Goal: Information Seeking & Learning: Find contact information

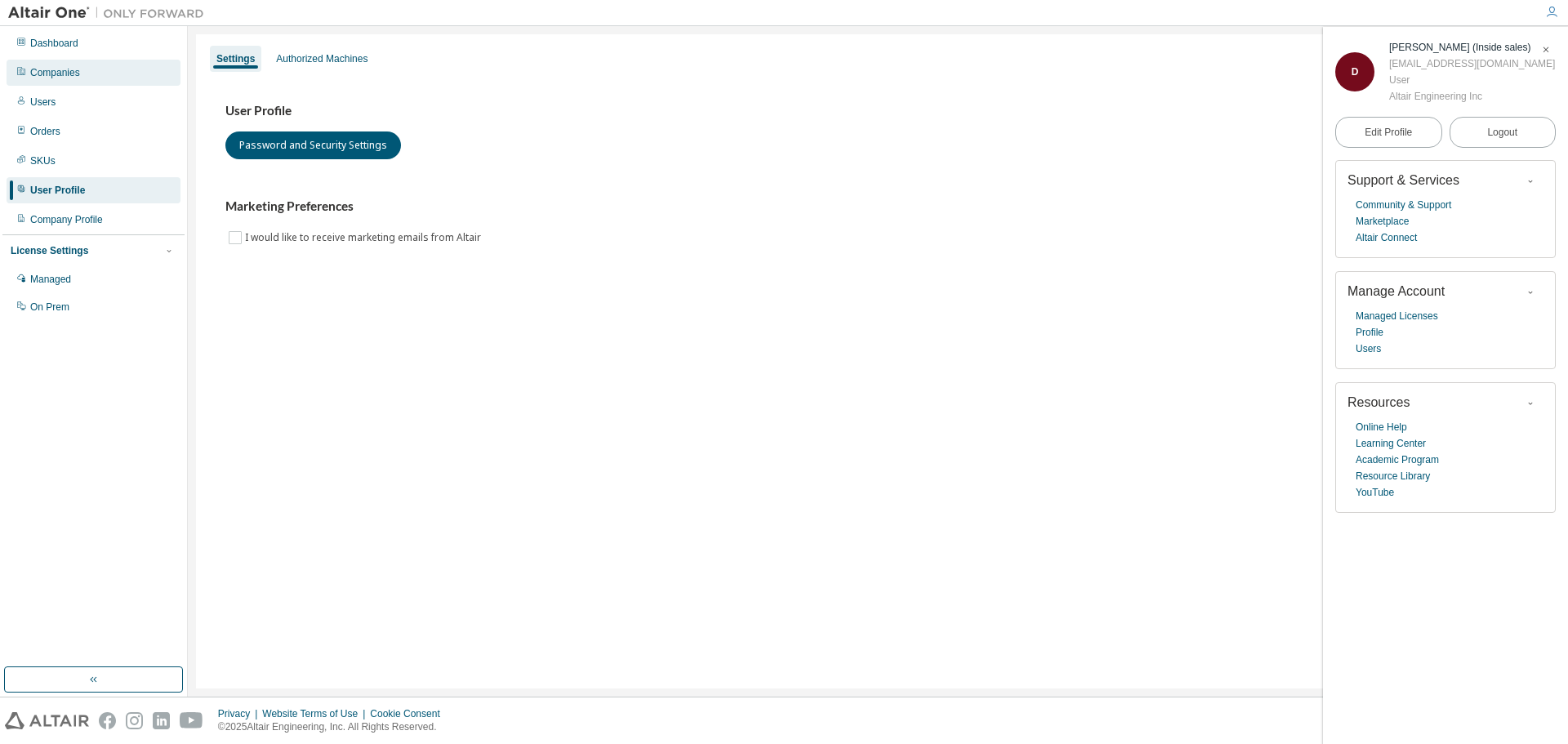
click at [105, 72] on div "Companies" at bounding box center [93, 73] width 174 height 26
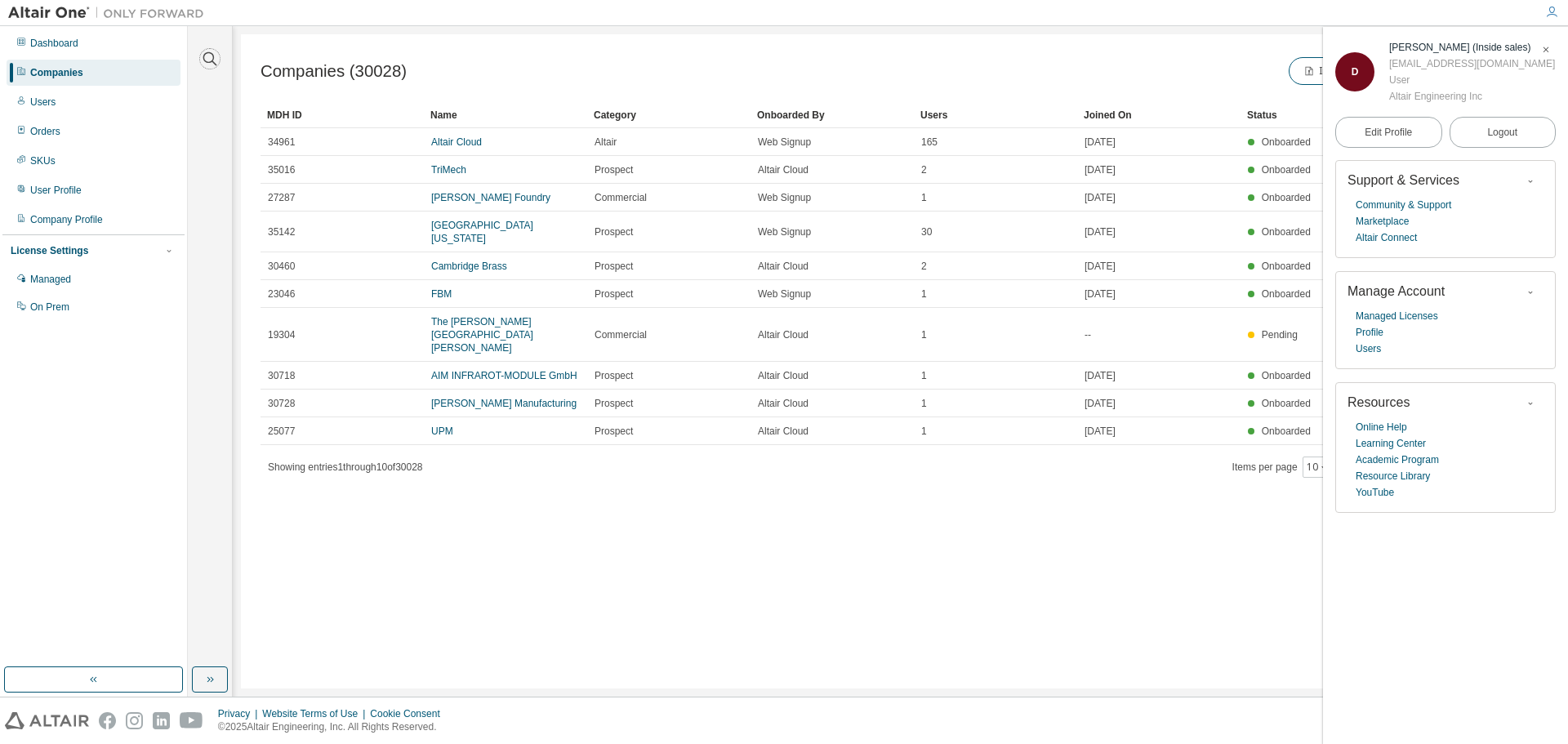
click at [215, 57] on icon "button" at bounding box center [210, 59] width 19 height 19
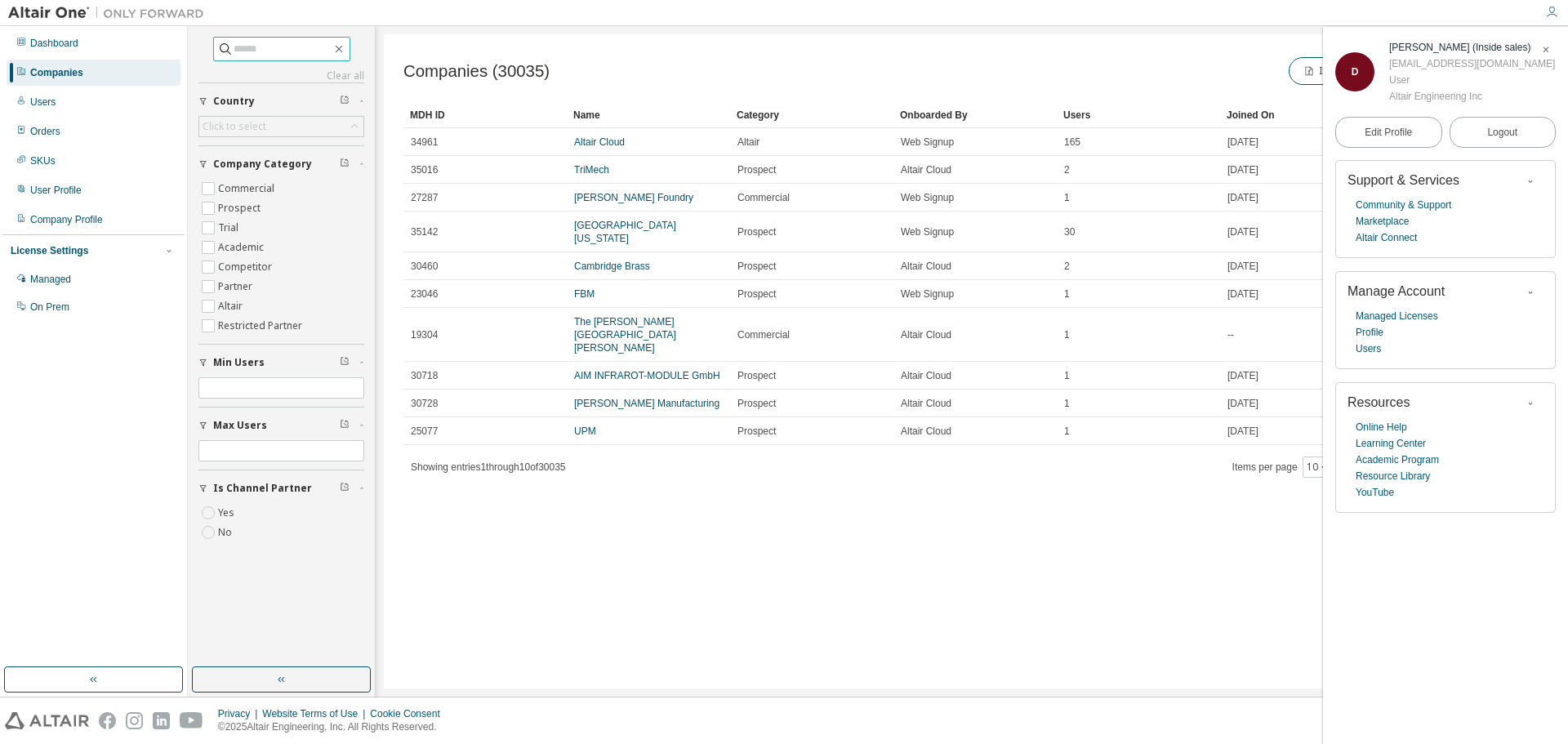
click at [276, 53] on input "text" at bounding box center [283, 49] width 98 height 17
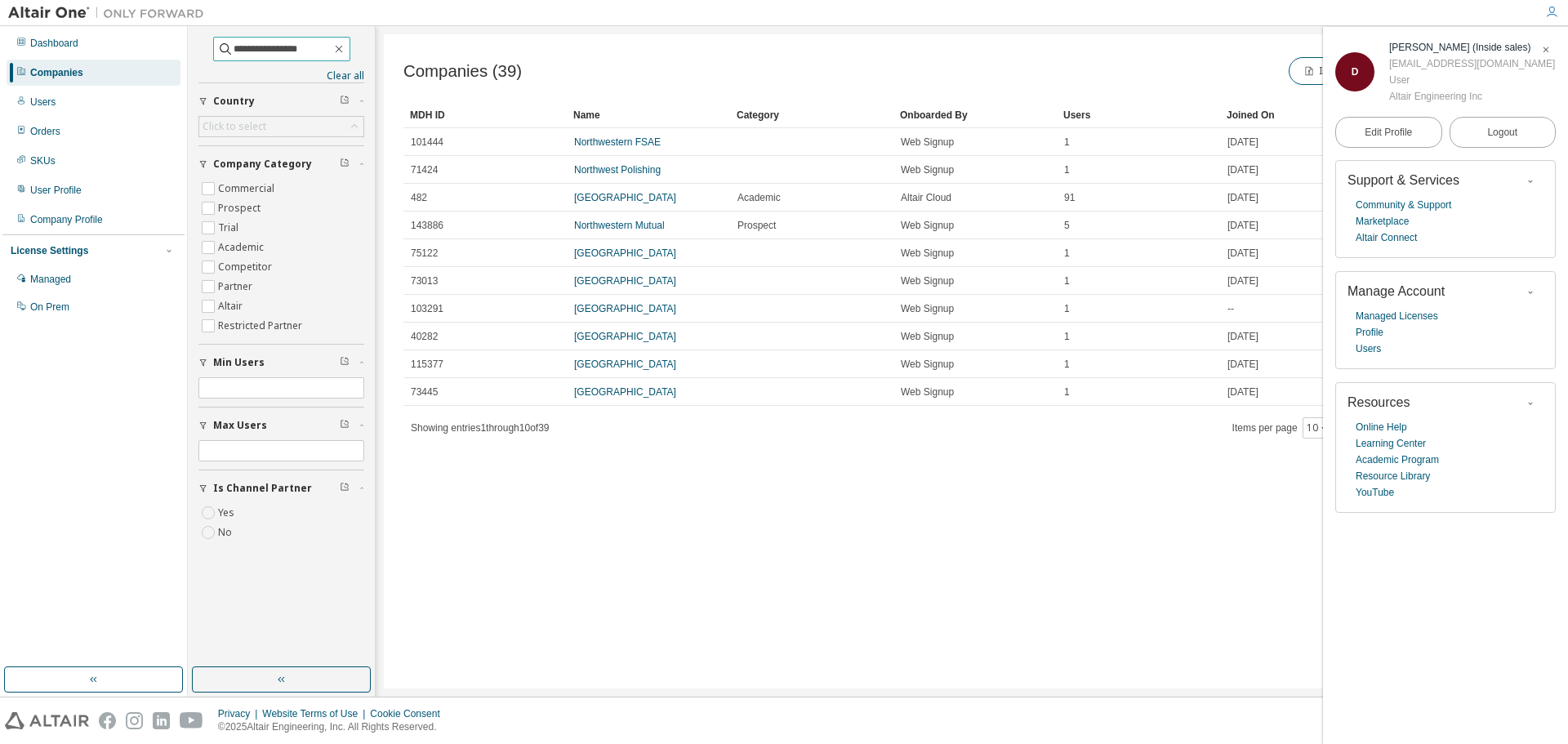
type input "**********"
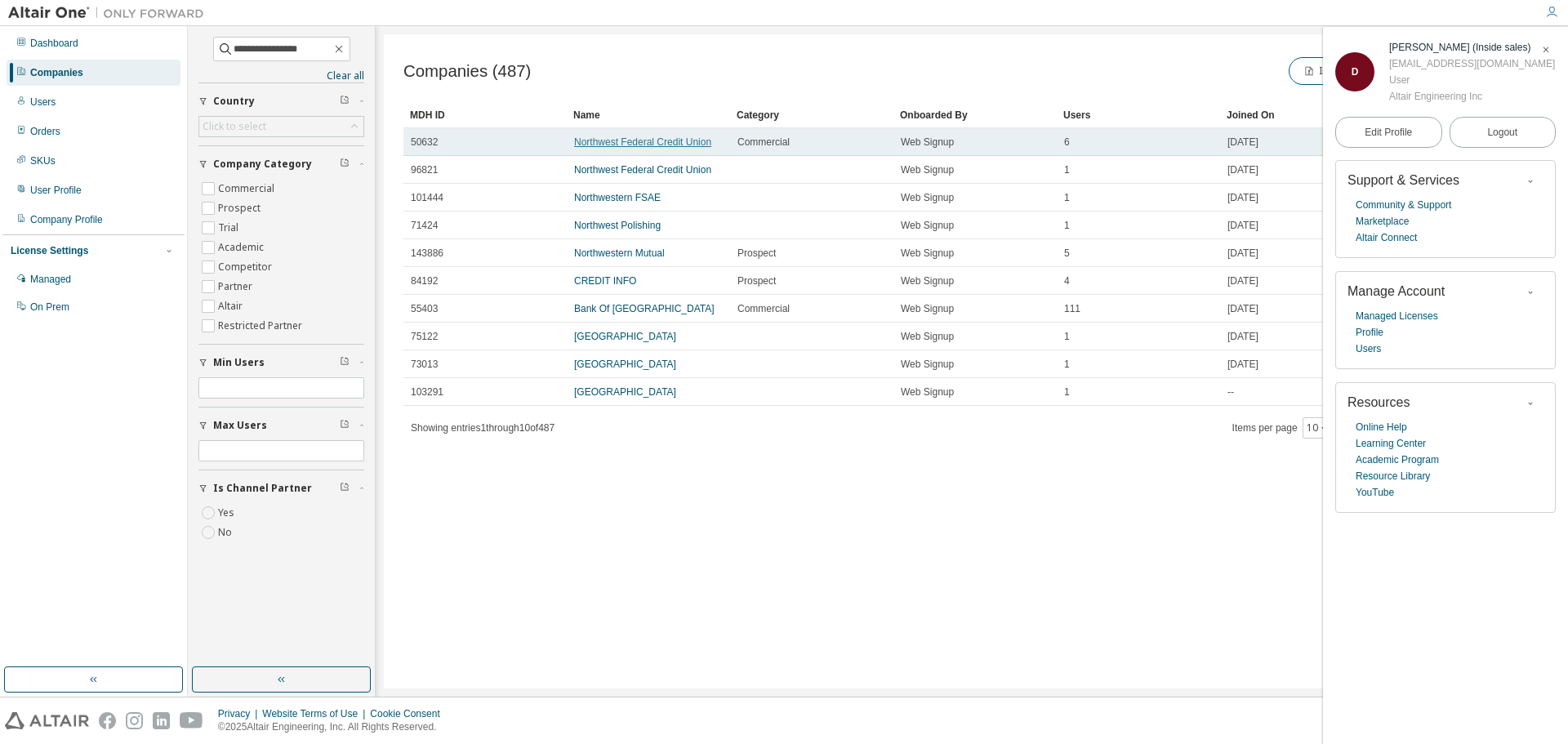
click at [692, 144] on link "Northwest Federal Credit Union" at bounding box center [642, 142] width 137 height 11
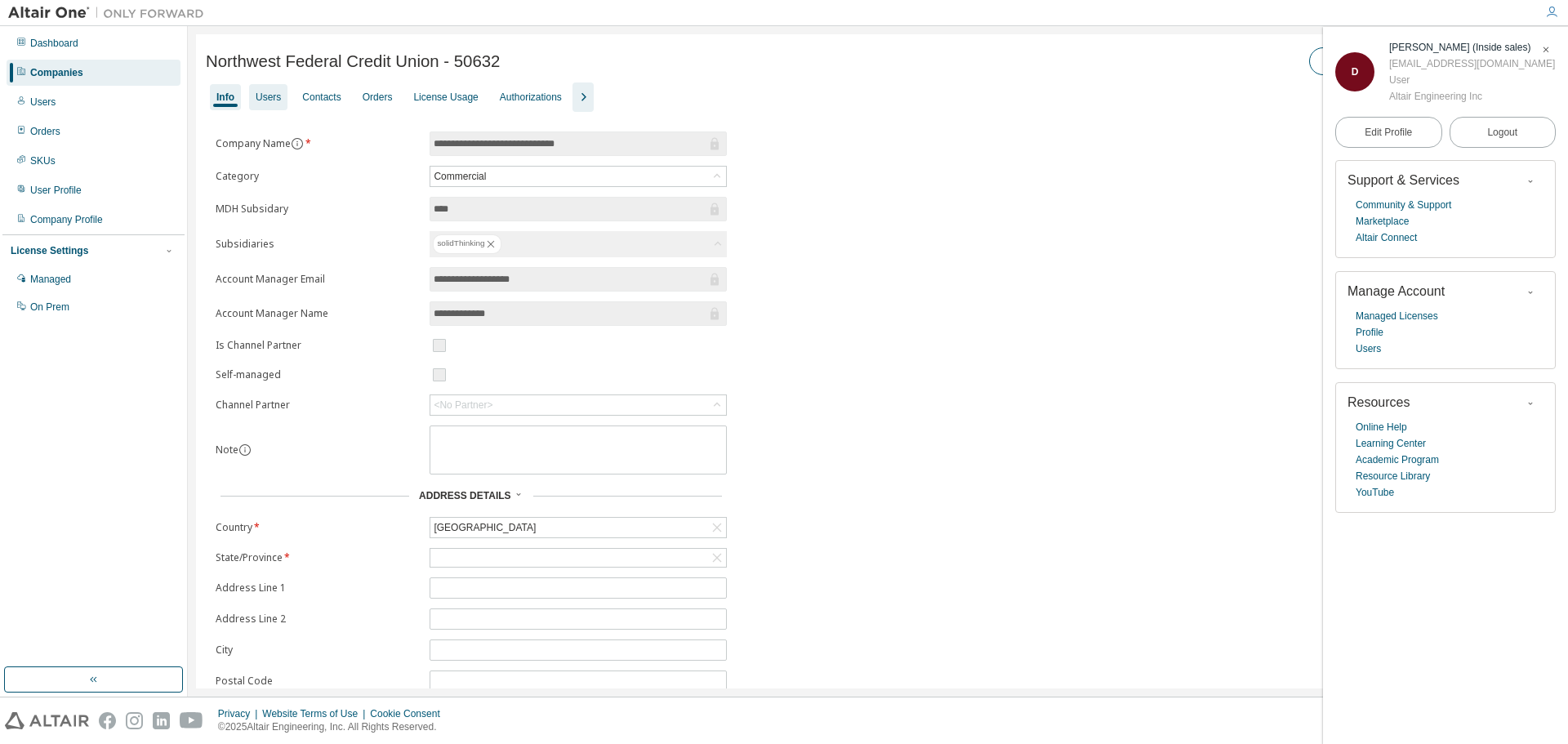
click at [265, 102] on div "Users" at bounding box center [268, 97] width 25 height 13
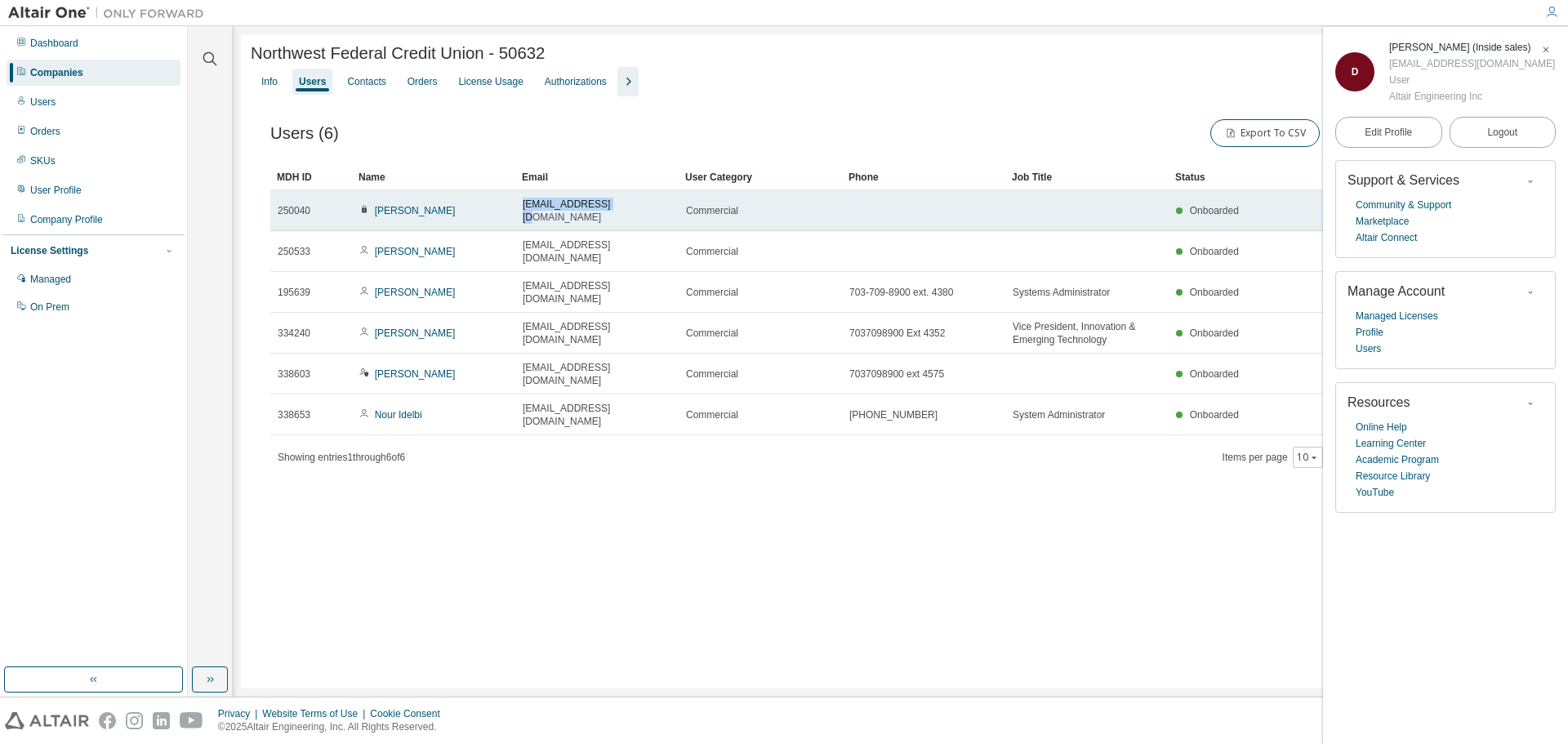
drag, startPoint x: 617, startPoint y: 214, endPoint x: 515, endPoint y: 217, distance: 102.0
click at [515, 217] on td "[EMAIL_ADDRESS][DOMAIN_NAME]" at bounding box center [597, 210] width 164 height 41
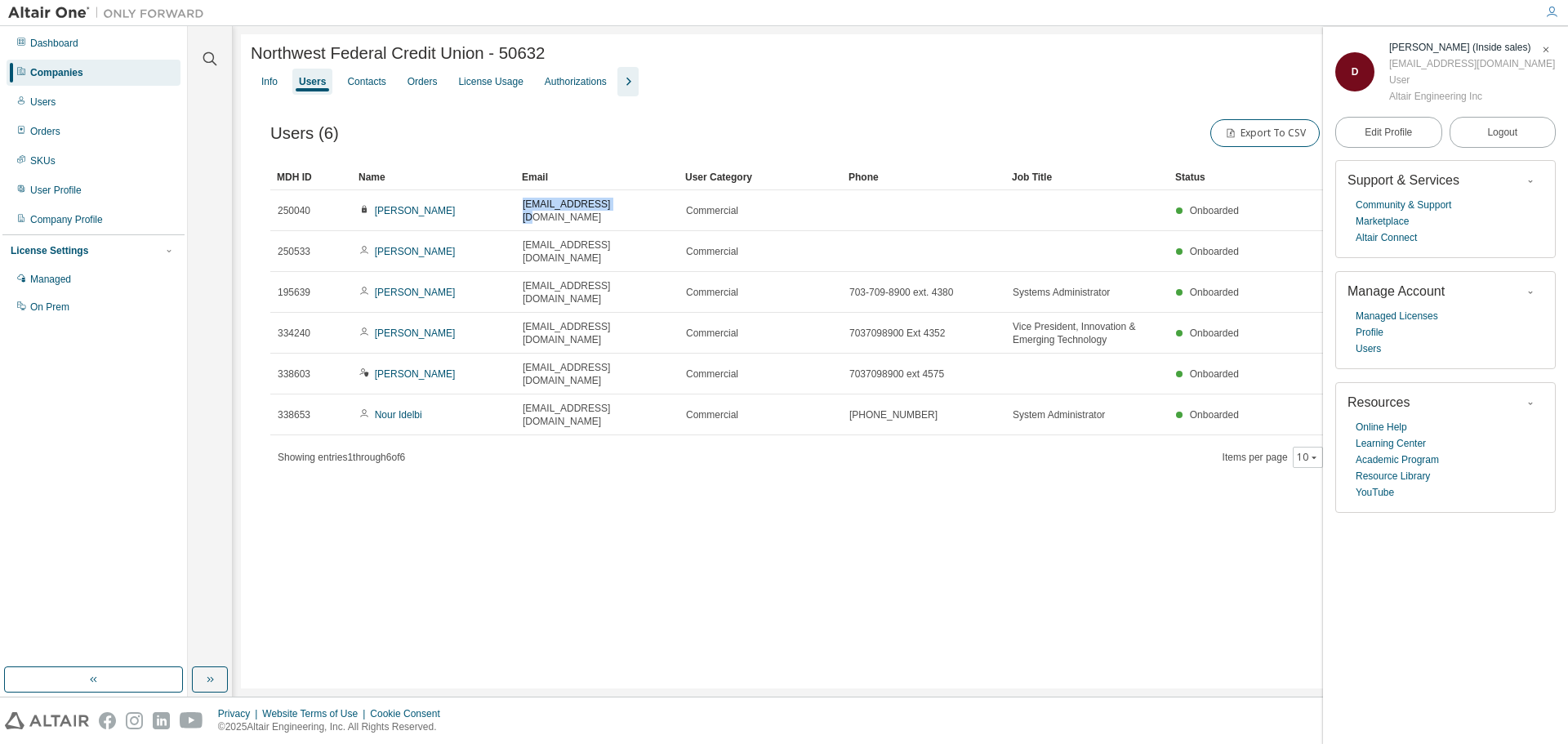
copy span "[EMAIL_ADDRESS][DOMAIN_NAME]"
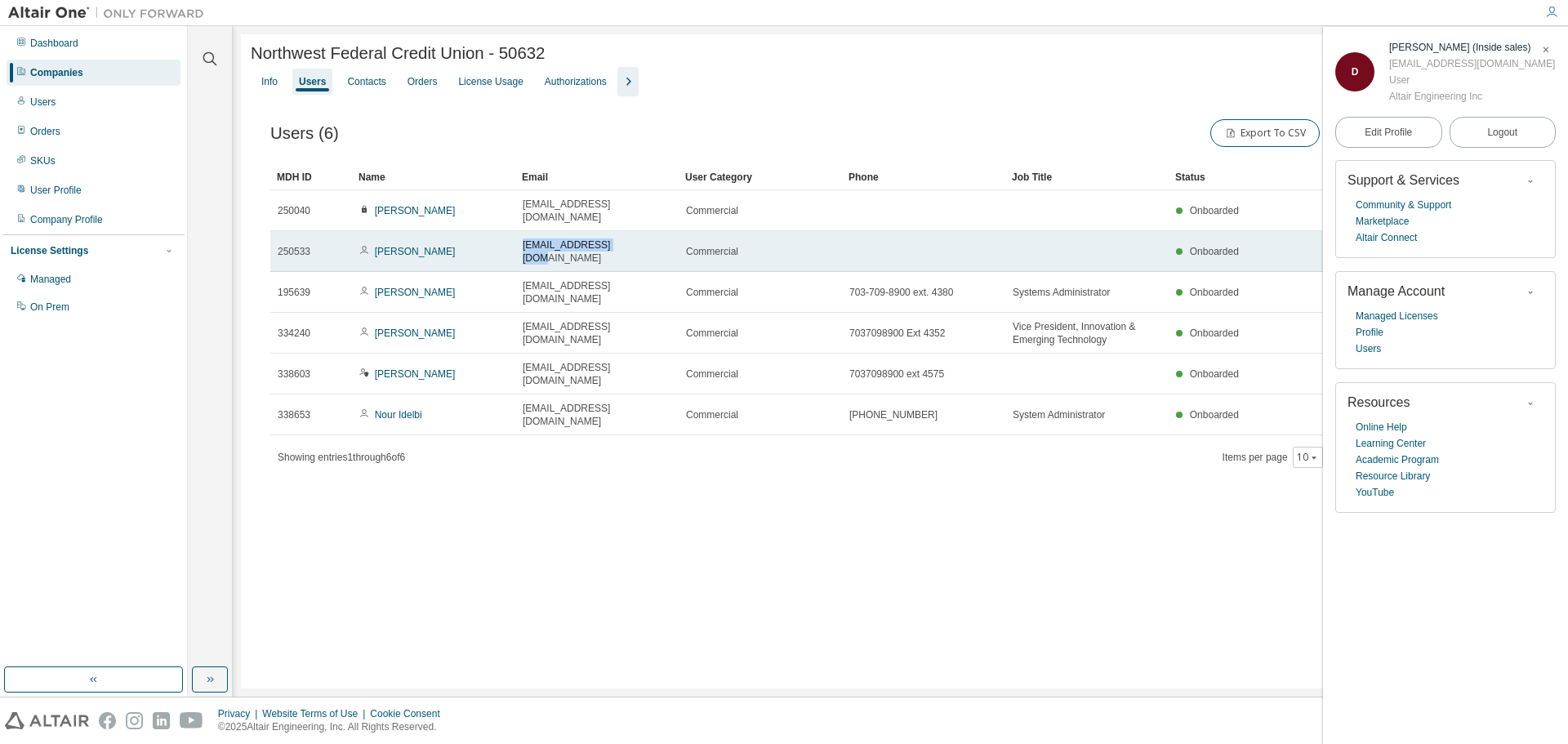
drag, startPoint x: 620, startPoint y: 238, endPoint x: 521, endPoint y: 242, distance: 99.1
click at [521, 242] on td "[EMAIL_ADDRESS][DOMAIN_NAME]" at bounding box center [597, 251] width 164 height 41
copy span "[EMAIL_ADDRESS][DOMAIN_NAME]"
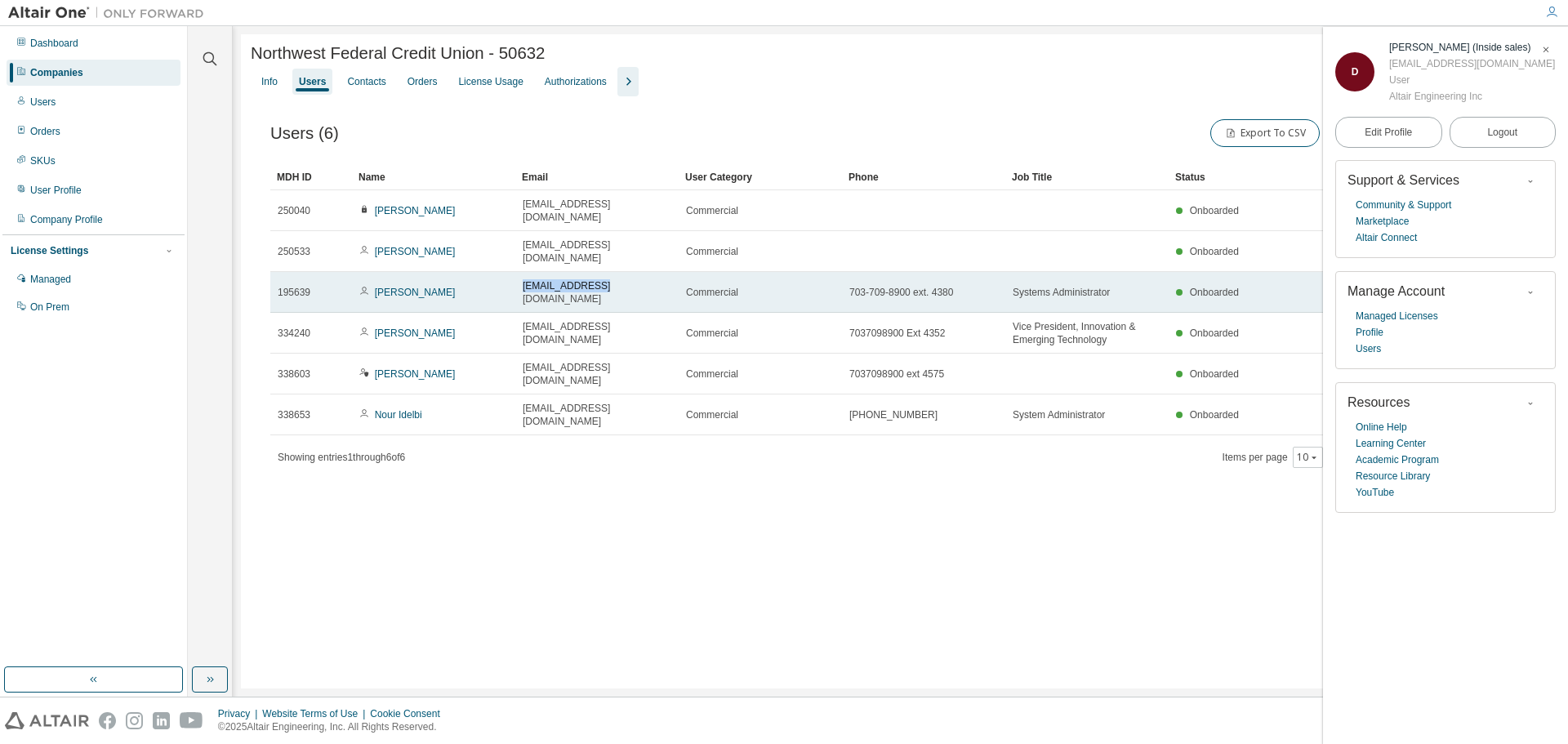
drag, startPoint x: 609, startPoint y: 275, endPoint x: 517, endPoint y: 270, distance: 92.1
click at [517, 272] on td "[EMAIL_ADDRESS][DOMAIN_NAME]" at bounding box center [597, 292] width 164 height 41
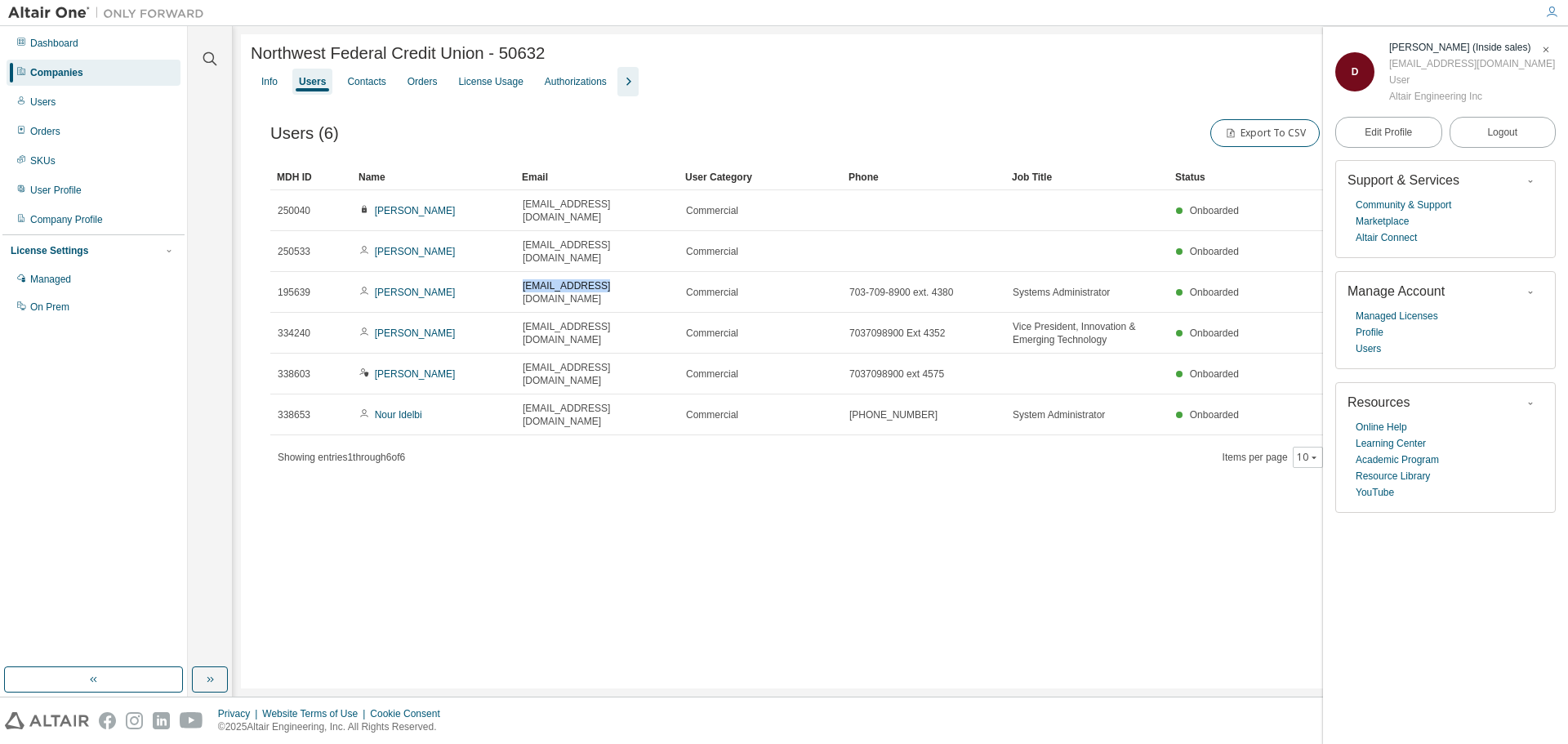
copy span "[EMAIL_ADDRESS][DOMAIN_NAME]"
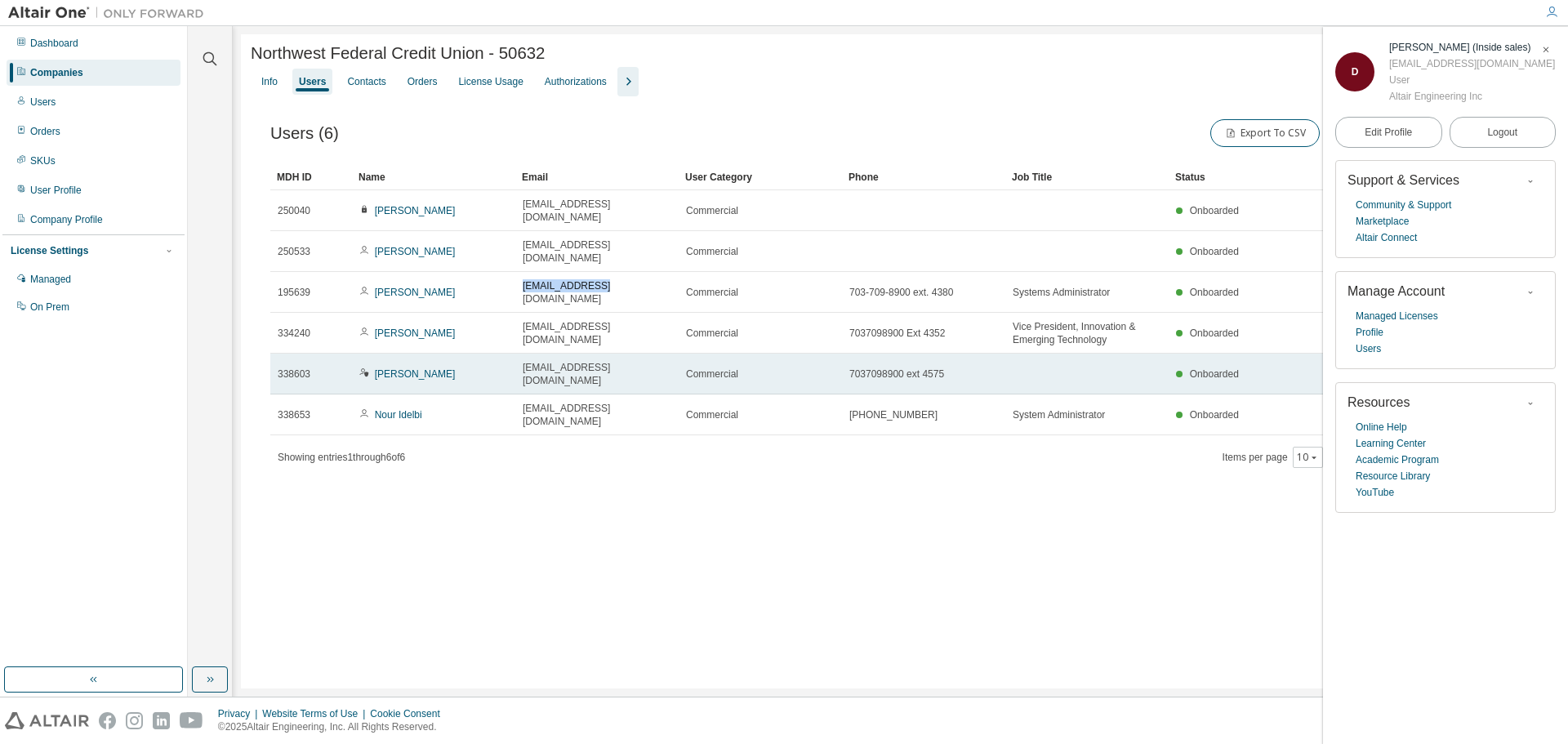
drag, startPoint x: 624, startPoint y: 334, endPoint x: 506, endPoint y: 334, distance: 118.0
click at [506, 354] on tr "338603 [PERSON_NAME] [EMAIL_ADDRESS][DOMAIN_NAME] Commercial 7037098900 ext 457…" at bounding box center [900, 374] width 1260 height 41
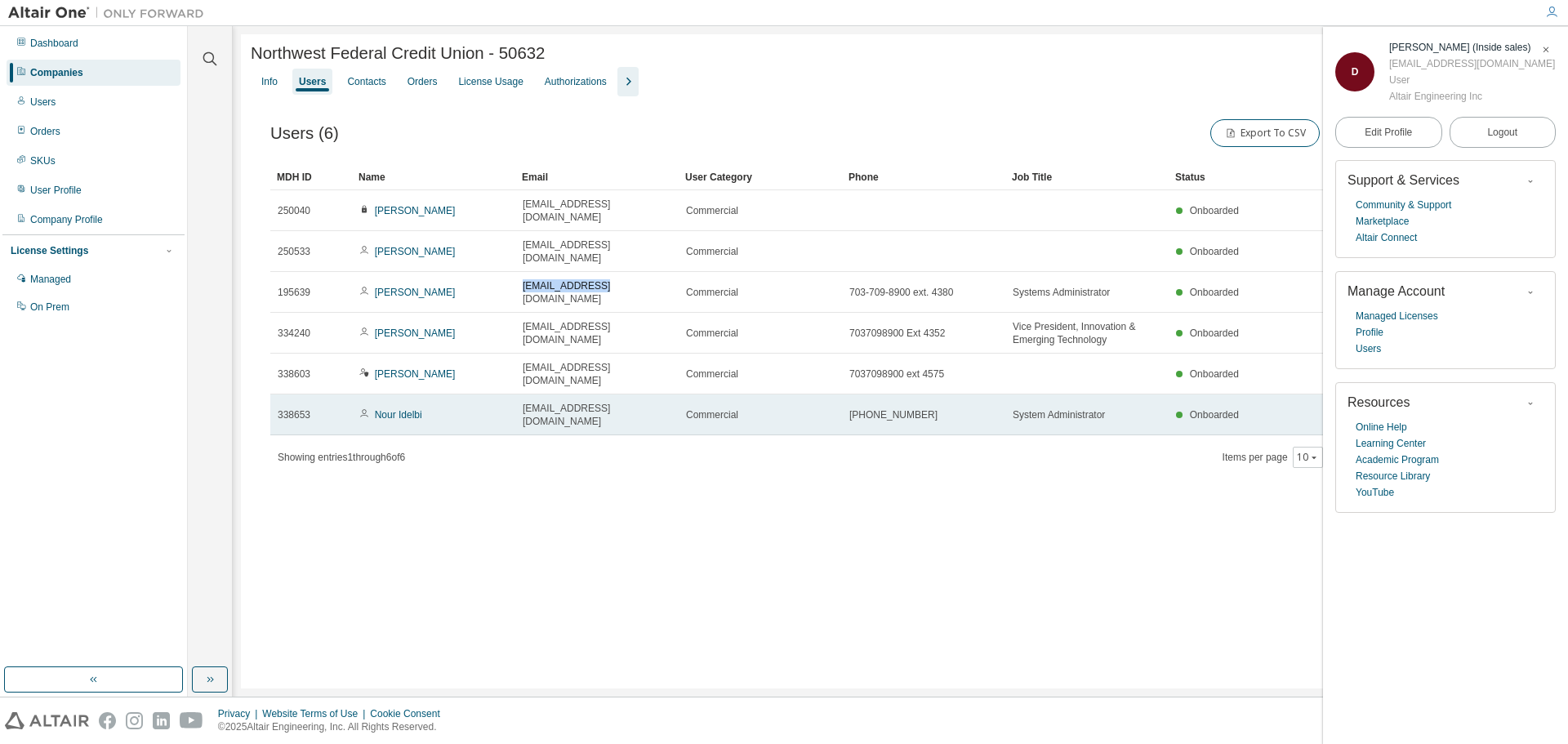
copy tr "[EMAIL_ADDRESS][DOMAIN_NAME]"
drag, startPoint x: 624, startPoint y: 373, endPoint x: 508, endPoint y: 370, distance: 116.0
click at [508, 395] on tr "338653 Nour Idelbi [EMAIL_ADDRESS][DOMAIN_NAME] Commercial [PHONE_NUMBER] Syste…" at bounding box center [900, 415] width 1260 height 41
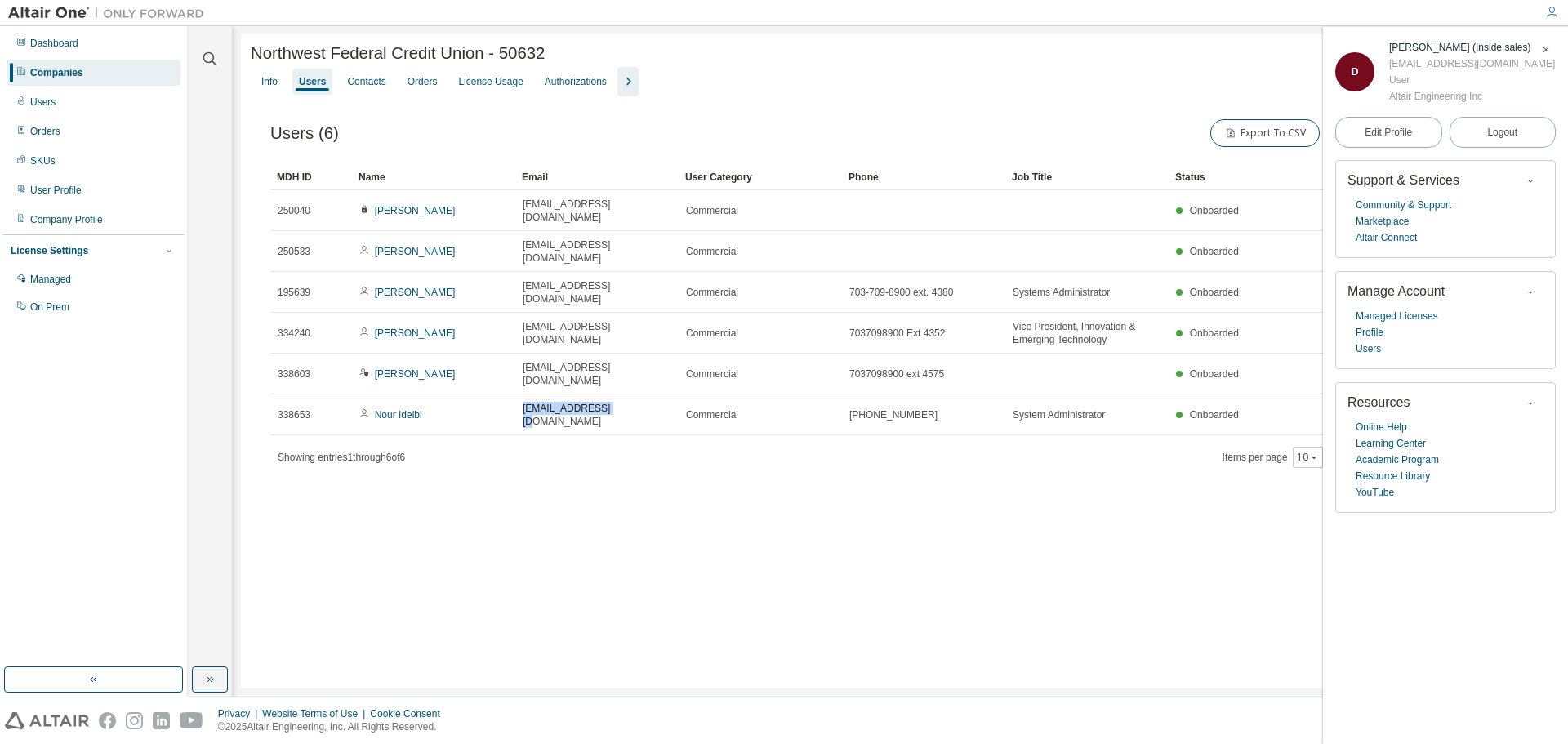
copy tr "[EMAIL_ADDRESS][DOMAIN_NAME]"
click at [466, 85] on div "License Usage" at bounding box center [491, 81] width 65 height 13
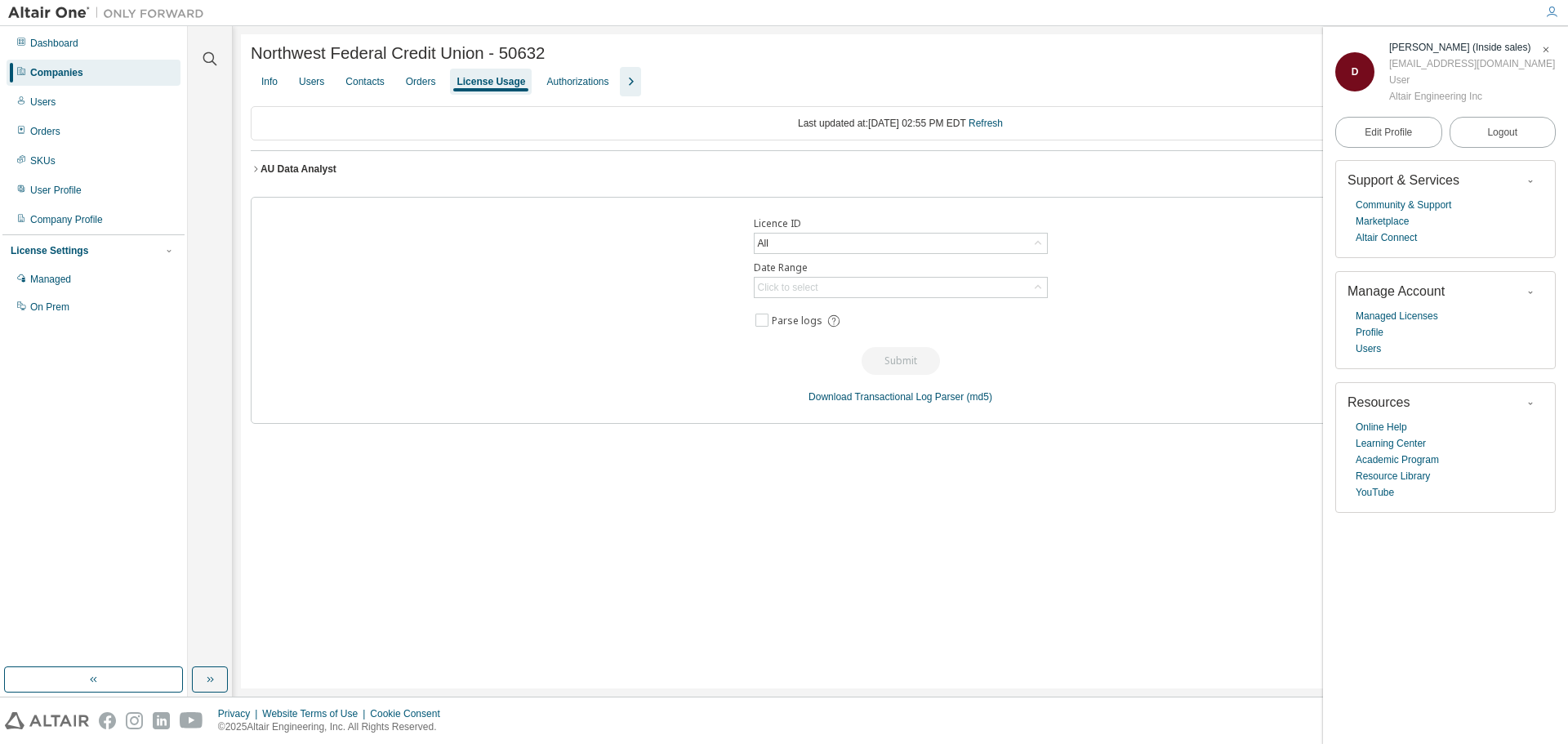
click at [306, 172] on div "AU Data Analyst" at bounding box center [298, 169] width 76 height 13
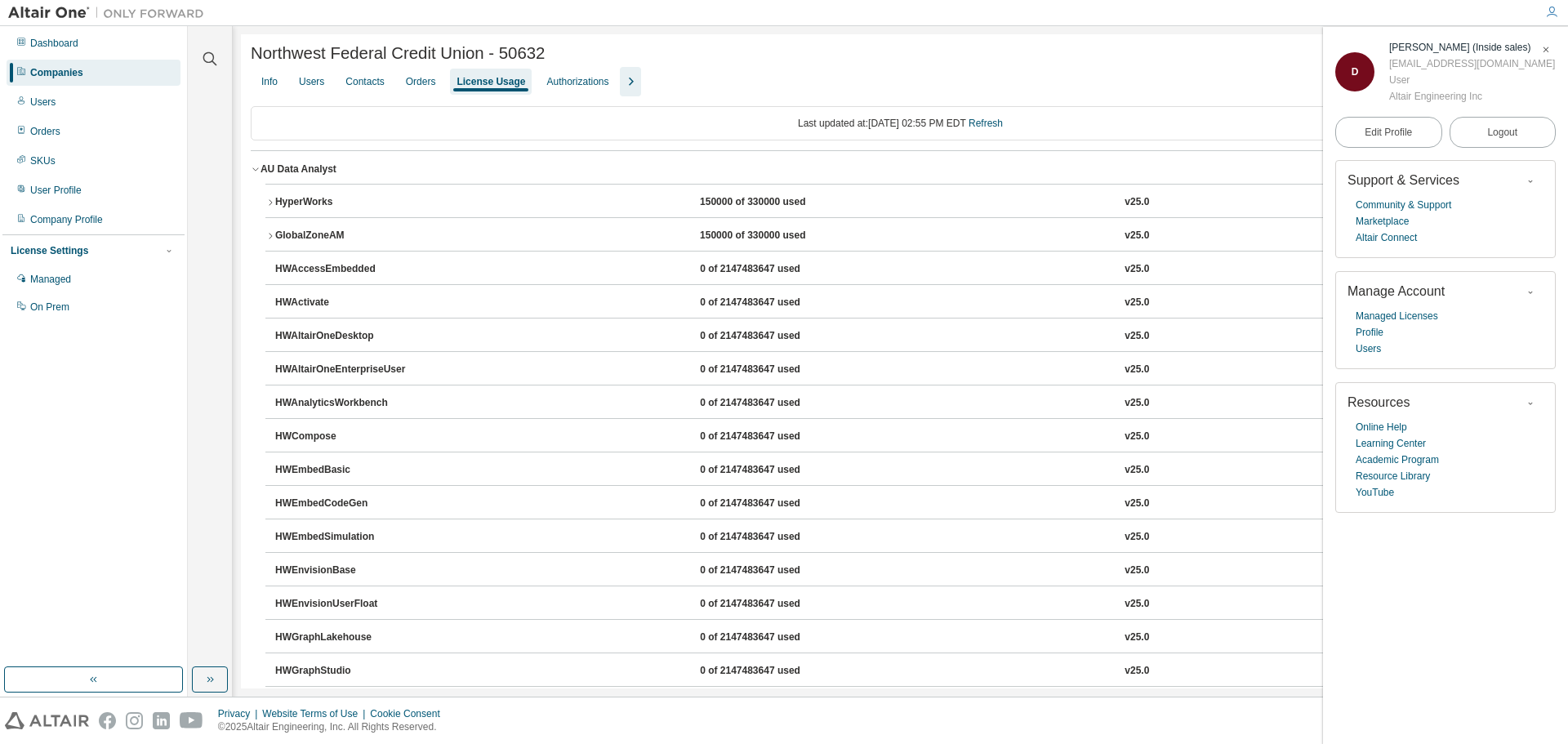
click at [307, 206] on div "HyperWorks" at bounding box center [349, 202] width 147 height 15
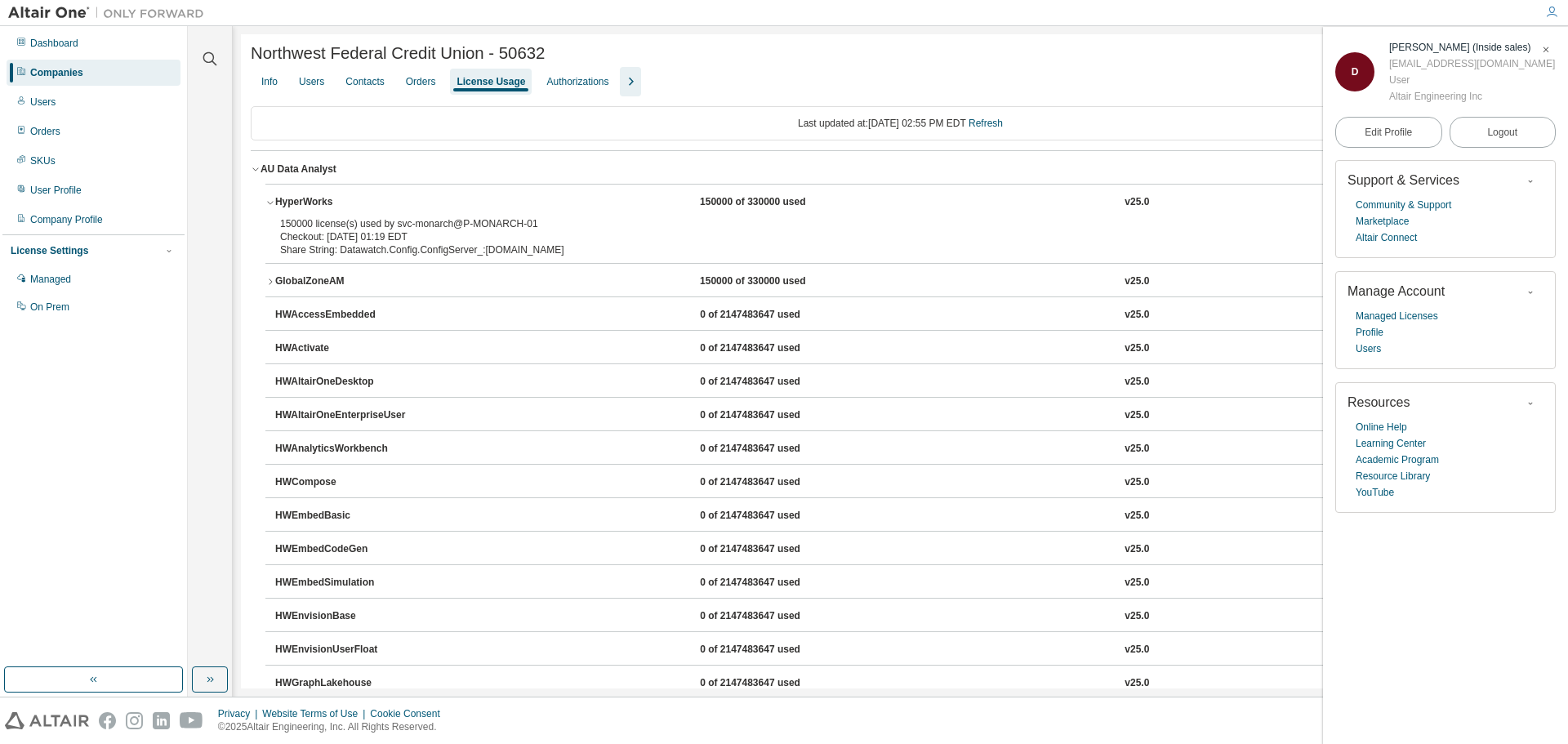
click at [286, 287] on div "GlobalZoneAM" at bounding box center [349, 282] width 147 height 15
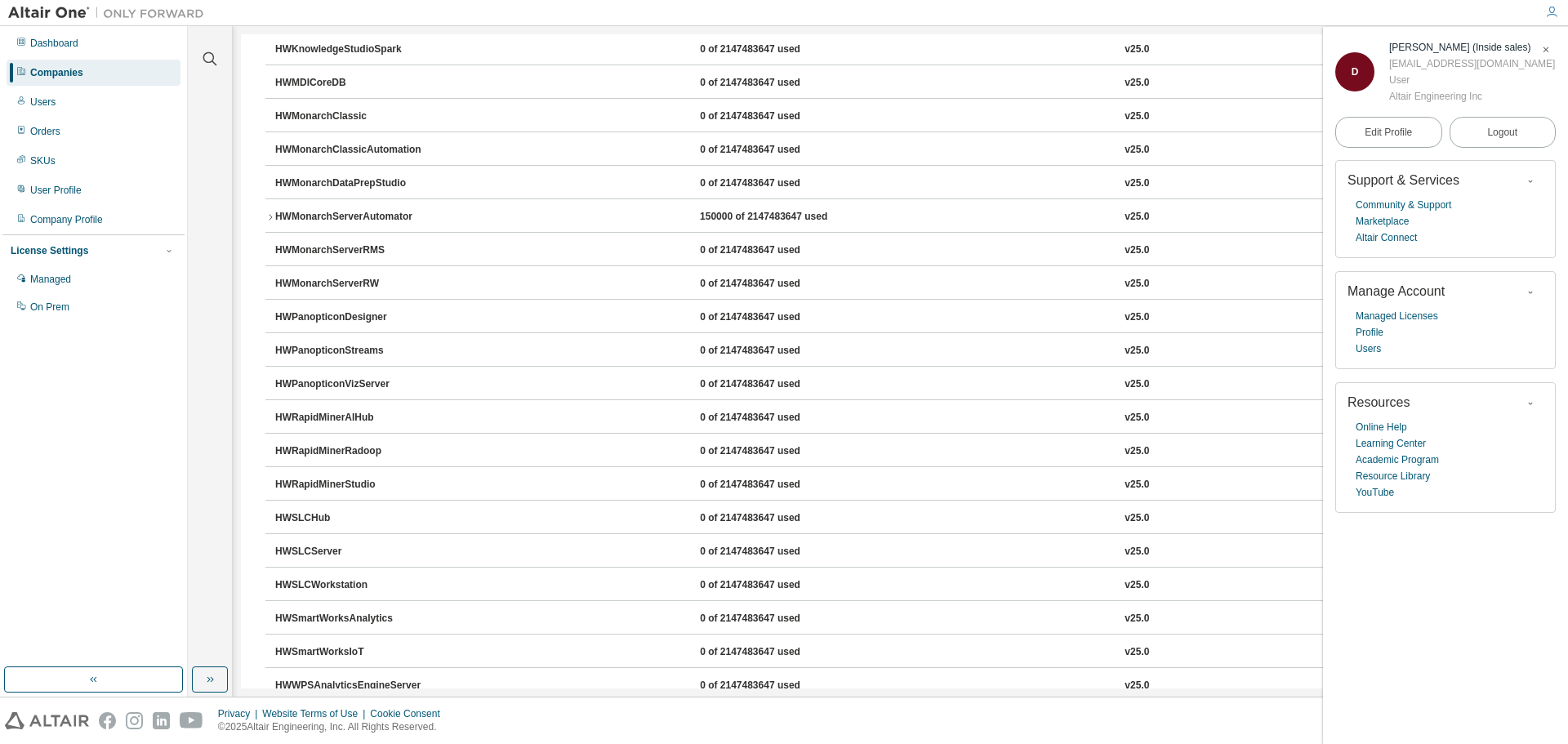
scroll to position [980, 0]
click at [288, 217] on div "HWMonarchServerAutomator" at bounding box center [349, 218] width 147 height 15
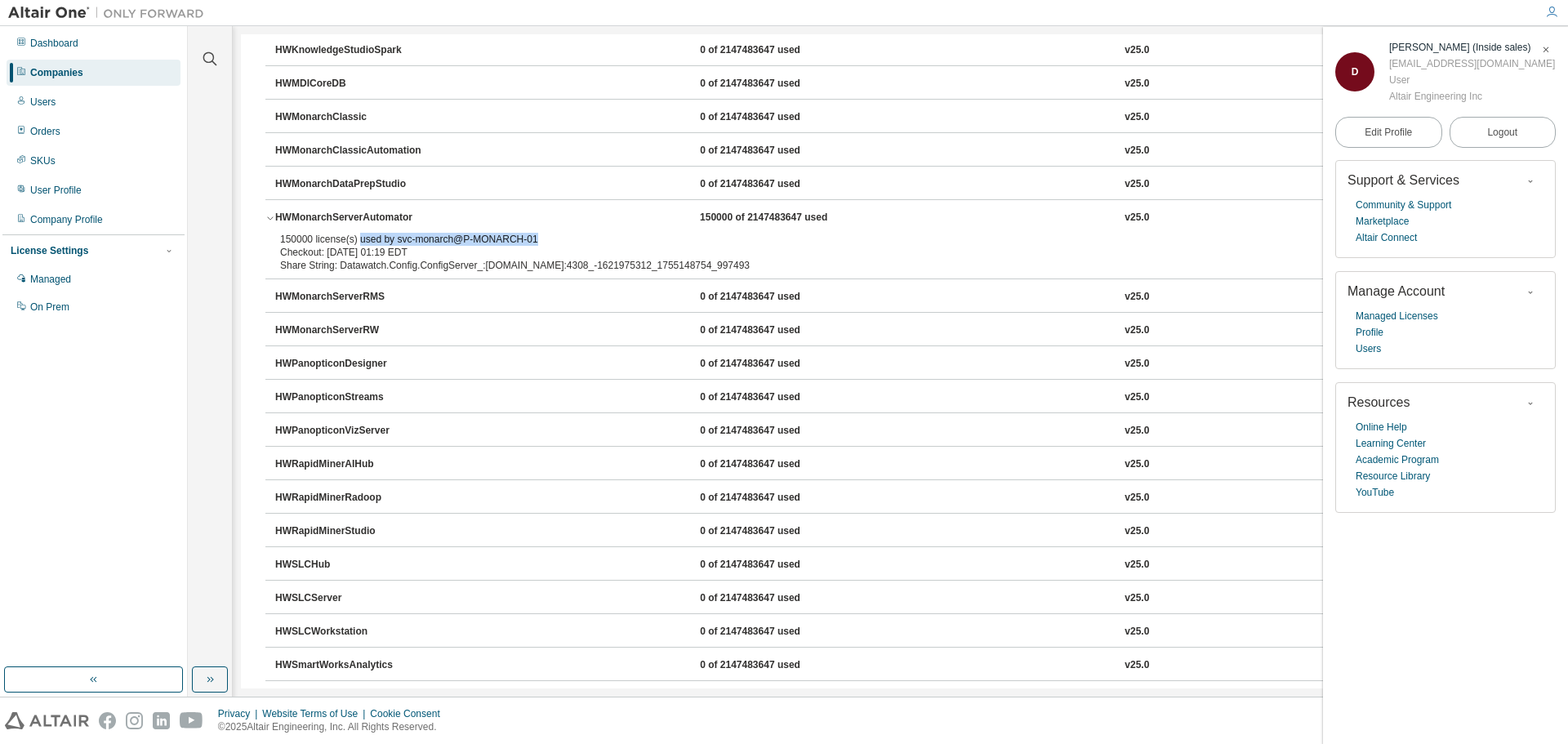
drag, startPoint x: 547, startPoint y: 241, endPoint x: 356, endPoint y: 239, distance: 191.0
click at [355, 239] on div "150000 license(s) used by svc-monarch@P-MONARCH-01" at bounding box center [880, 239] width 1201 height 13
copy div "used by svc-monarch@P-MONARCH-01"
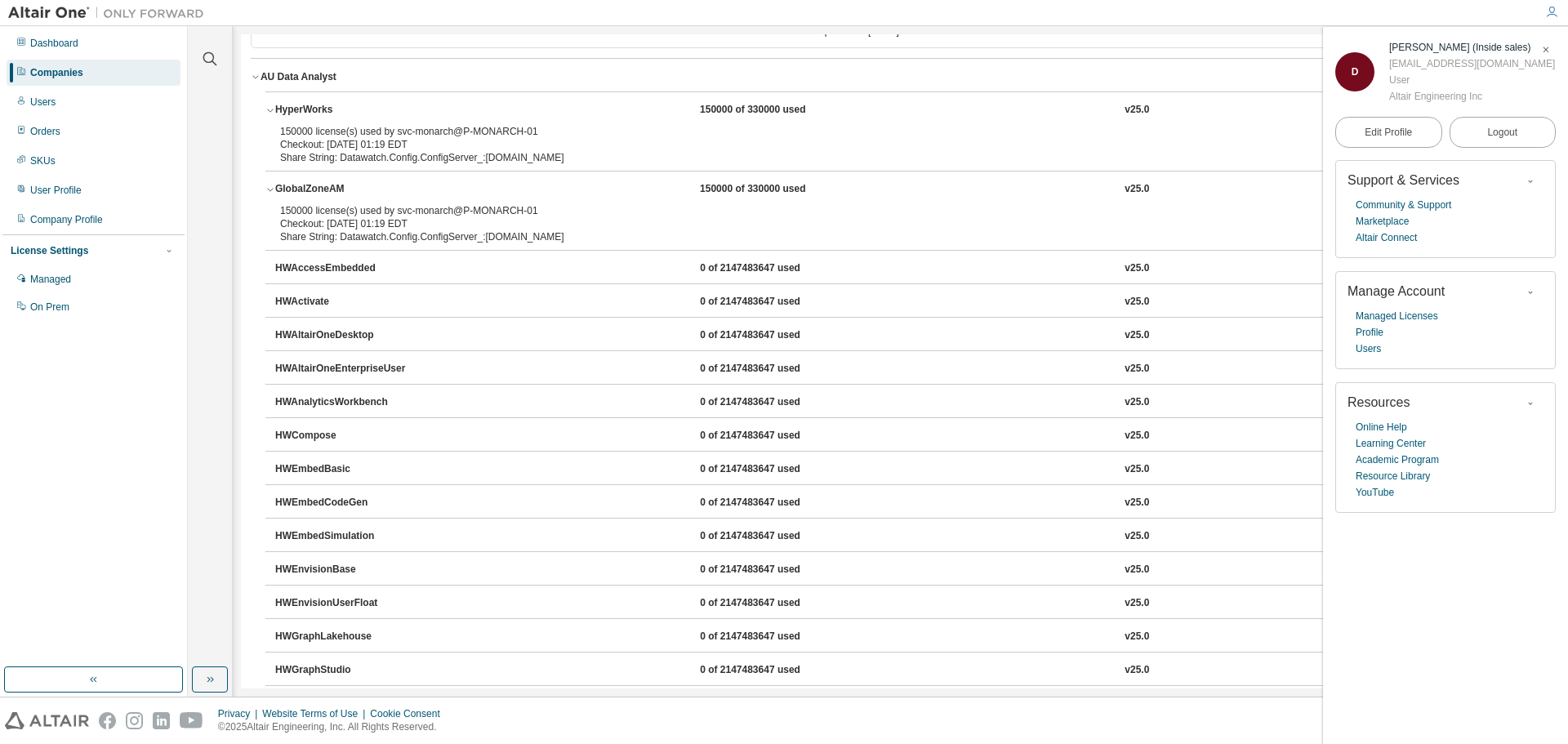
scroll to position [0, 0]
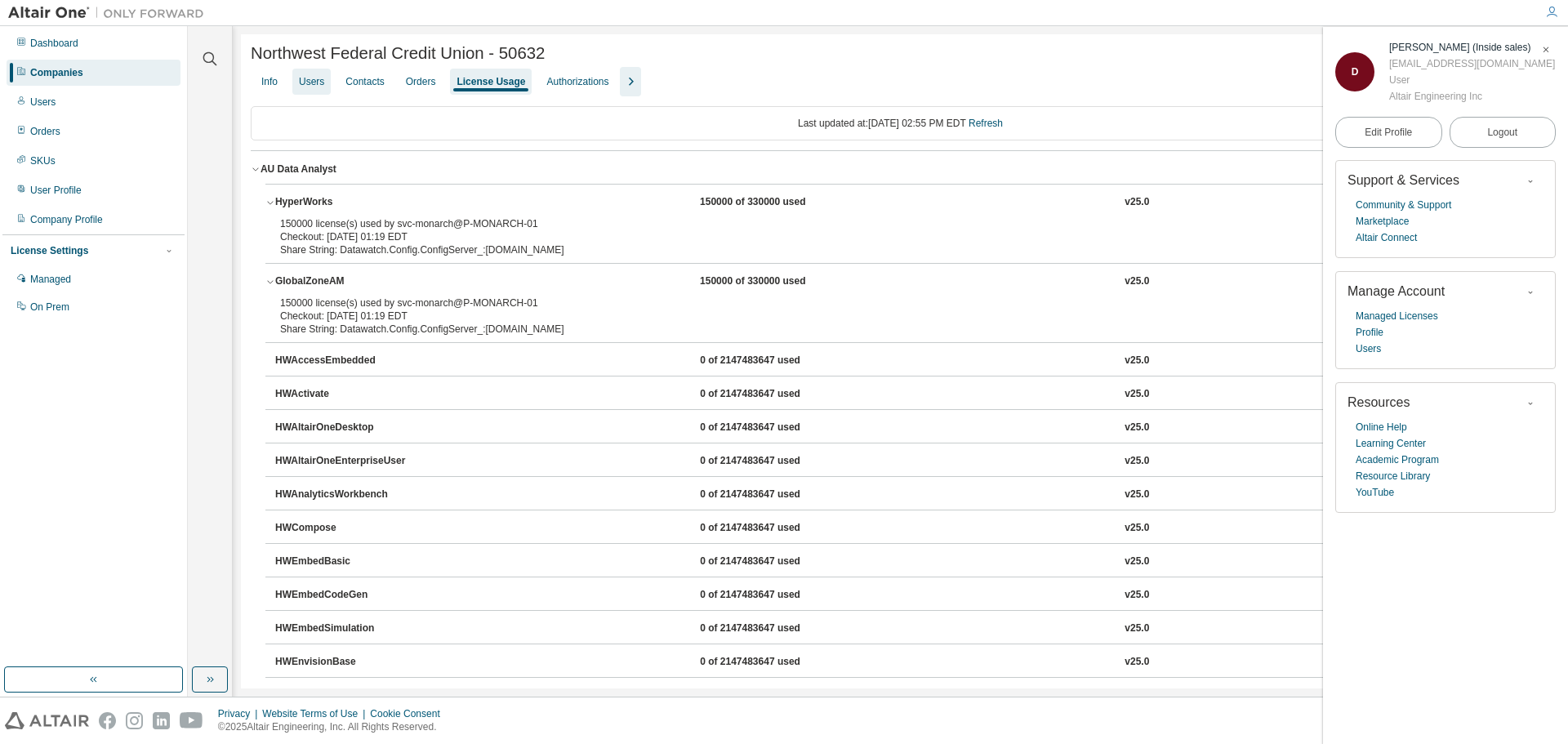
click at [327, 92] on div "Users" at bounding box center [312, 81] width 38 height 26
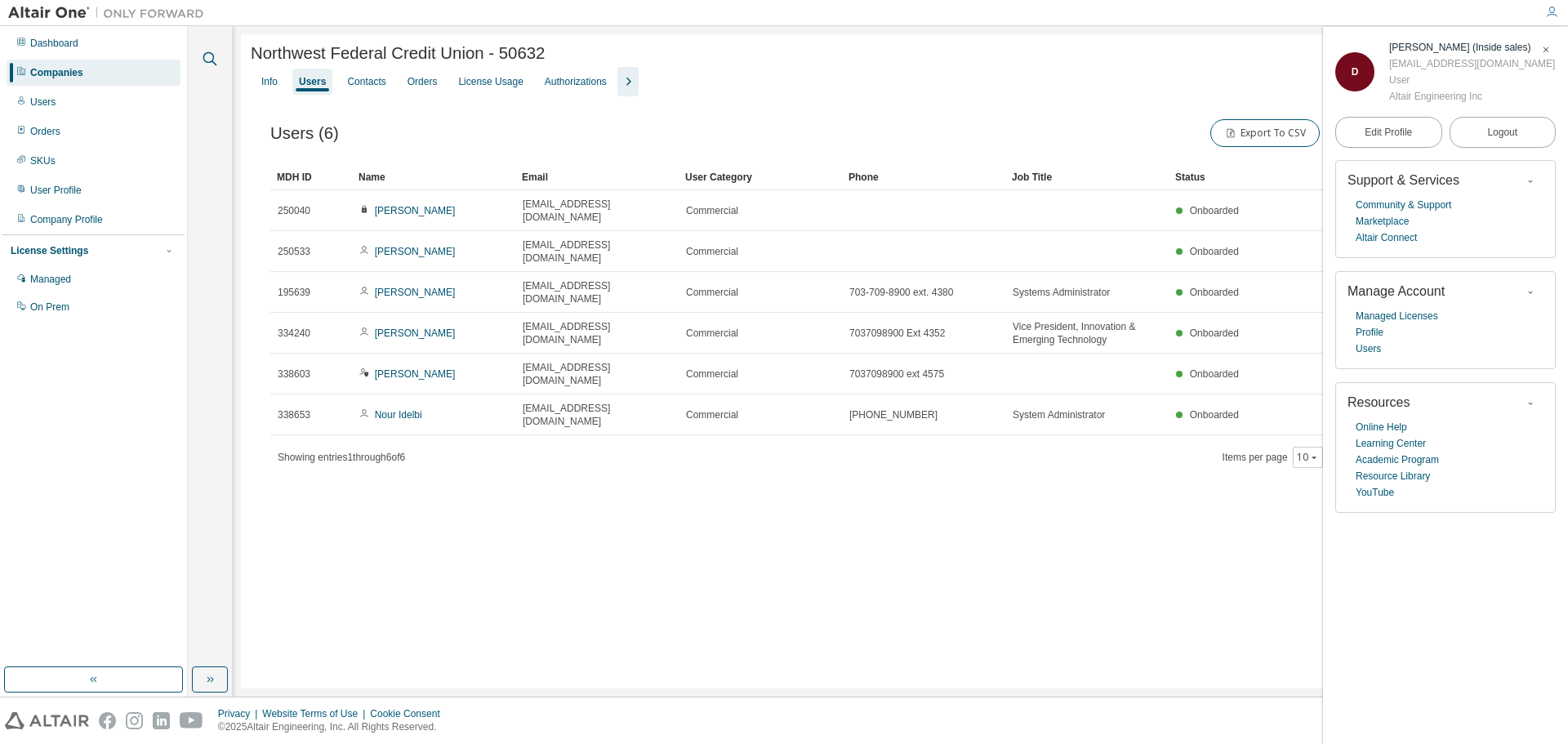
click at [207, 58] on icon "button" at bounding box center [210, 59] width 19 height 19
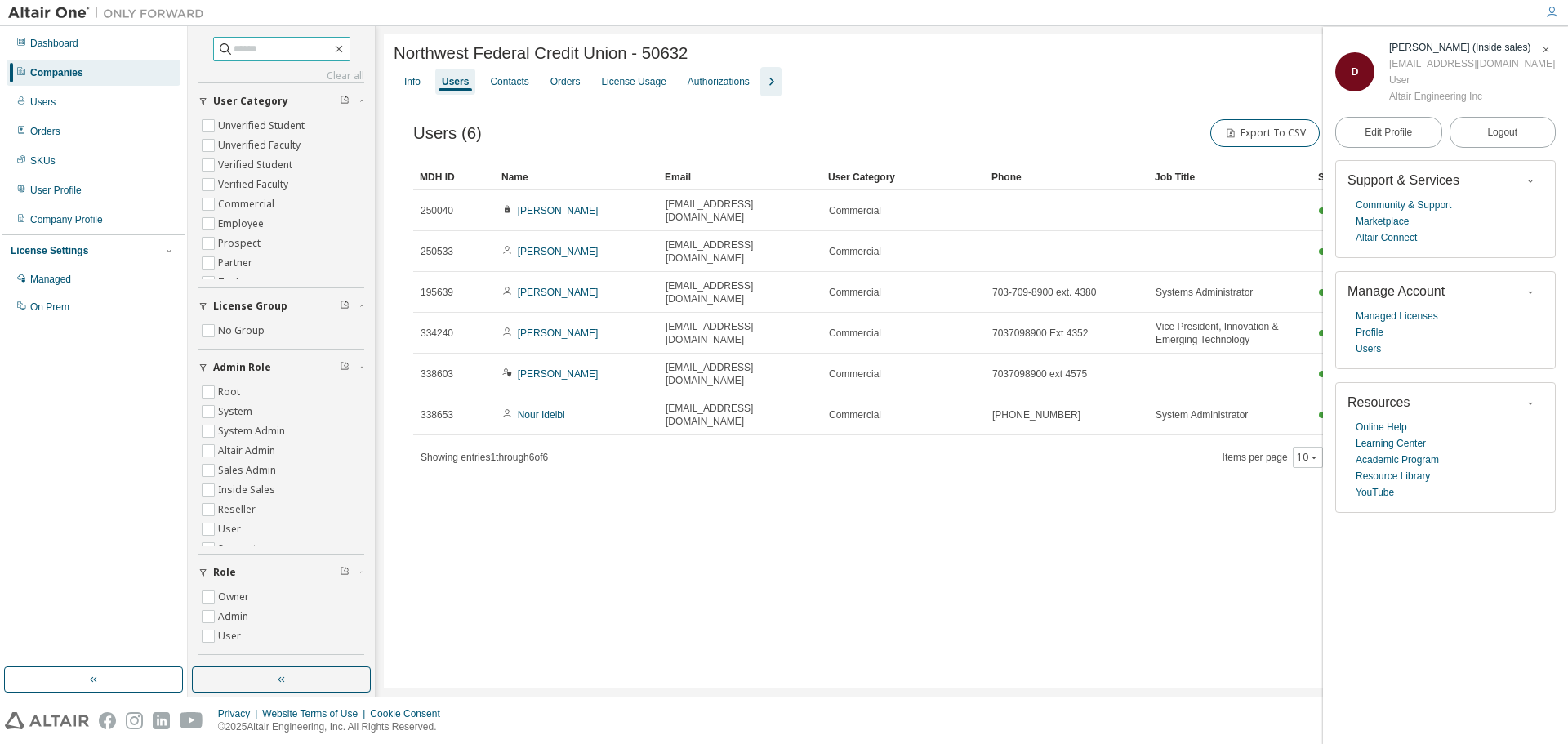
click at [234, 47] on input "text" at bounding box center [283, 49] width 98 height 17
type input "********"
